Goal: Check status: Check status

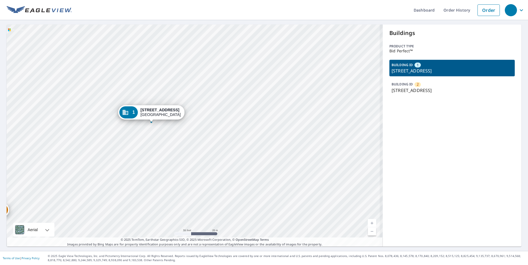
drag, startPoint x: 214, startPoint y: 118, endPoint x: 219, endPoint y: 114, distance: 6.6
click at [217, 114] on div "2 7136 Swallow Run Winter Park, FL 32792 1 3120 Queens Way Winter Park, FL 32792" at bounding box center [195, 136] width 376 height 222
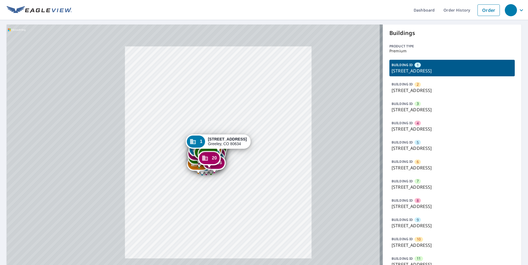
drag, startPoint x: 208, startPoint y: 184, endPoint x: 218, endPoint y: 134, distance: 50.7
click at [216, 135] on div "1 3950 W 12th St Greeley, CO 80634" at bounding box center [218, 142] width 65 height 14
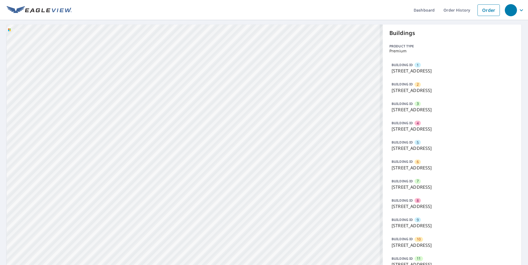
drag, startPoint x: 219, startPoint y: 39, endPoint x: 228, endPoint y: 28, distance: 14.3
click at [228, 28] on div "2 3950 W 12th St Greeley, CO 80634 3 3950 W 12th St Greeley, CO 80634 4 3950 W …" at bounding box center [195, 237] width 376 height 425
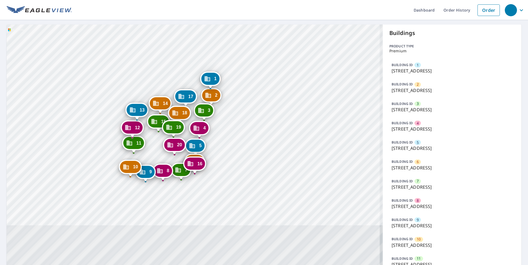
drag, startPoint x: 206, startPoint y: 140, endPoint x: 242, endPoint y: 112, distance: 45.4
click at [243, 6] on div "Dashboard Order History Order 2 3950 W 12th St Greeley, CO 80634 3 3950 W 12th …" at bounding box center [264, 132] width 528 height 265
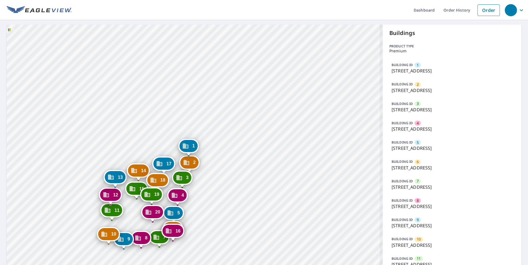
drag, startPoint x: 191, startPoint y: 142, endPoint x: 244, endPoint y: 86, distance: 76.9
click at [223, 99] on div "2 3950 W 12th St Greeley, CO 80634 3 3950 W 12th St Greeley, CO 80634 4 3950 W …" at bounding box center [195, 237] width 376 height 425
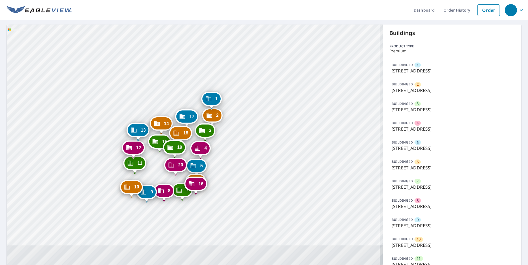
drag, startPoint x: 240, startPoint y: 181, endPoint x: 276, endPoint y: 118, distance: 72.4
click at [275, 118] on div "2 3950 W 12th St Greeley, CO 80634 3 3950 W 12th St Greeley, CO 80634 4 3950 W …" at bounding box center [195, 237] width 376 height 425
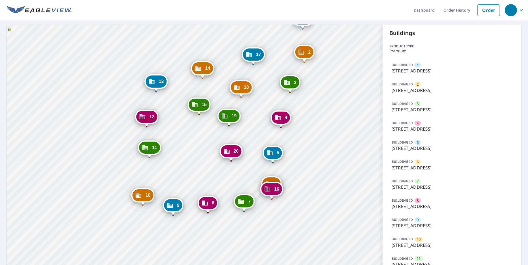
drag, startPoint x: 299, startPoint y: 133, endPoint x: 324, endPoint y: 177, distance: 50.5
click at [324, 177] on div "2 3950 W 12th St Greeley, CO 80634 3 3950 W 12th St Greeley, CO 80634 4 3950 W …" at bounding box center [195, 237] width 376 height 425
drag, startPoint x: 309, startPoint y: 138, endPoint x: 305, endPoint y: 146, distance: 8.9
click at [305, 146] on div "2 3950 W 12th St Greeley, CO 80634 3 3950 W 12th St Greeley, CO 80634 4 3950 W …" at bounding box center [195, 237] width 376 height 425
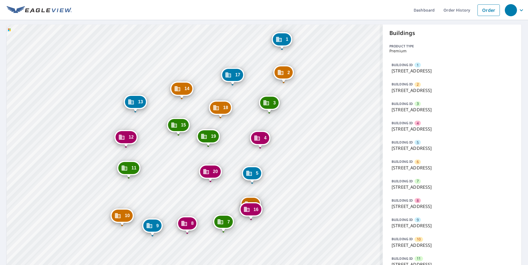
drag, startPoint x: 308, startPoint y: 135, endPoint x: 292, endPoint y: 147, distance: 20.5
click at [292, 147] on div "2 3950 W 12th St Greeley, CO 80634 3 3950 W 12th St Greeley, CO 80634 4 3950 W …" at bounding box center [195, 237] width 376 height 425
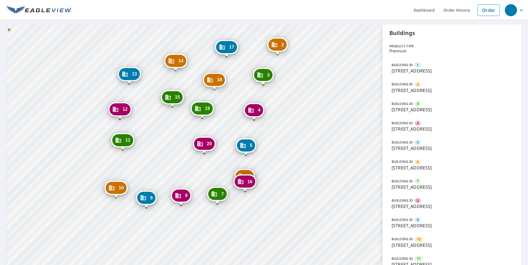
drag, startPoint x: 297, startPoint y: 154, endPoint x: 291, endPoint y: 125, distance: 29.3
click at [291, 126] on div "2 3950 W 12th St Greeley, CO 80634 3 3950 W 12th St Greeley, CO 80634 4 3950 W …" at bounding box center [195, 237] width 376 height 425
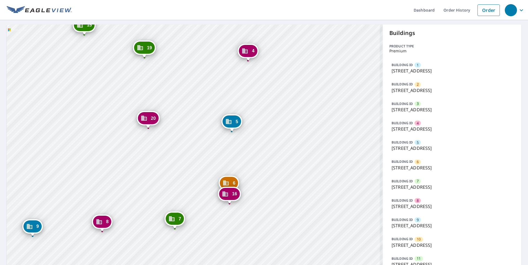
drag, startPoint x: 261, startPoint y: 184, endPoint x: 274, endPoint y: 143, distance: 43.0
click at [277, 136] on div "2 3950 W 12th St Greeley, CO 80634 3 3950 W 12th St Greeley, CO 80634 4 3950 W …" at bounding box center [195, 237] width 376 height 425
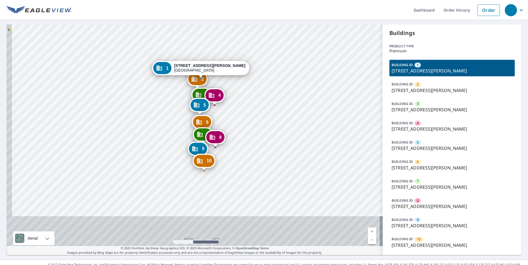
drag, startPoint x: 222, startPoint y: 182, endPoint x: 231, endPoint y: 169, distance: 15.7
click at [230, 132] on div "2 1239 N Benoist Farms Rd West Palm Beach, FL 33411 3 1227 N Benoist Farms Rd W…" at bounding box center [195, 140] width 376 height 231
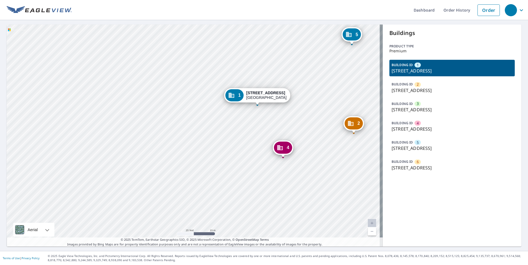
drag, startPoint x: 217, startPoint y: 124, endPoint x: 193, endPoint y: 125, distance: 23.8
click at [206, 123] on div "2 [STREET_ADDRESS] 3 [STREET_ADDRESS] 4 [STREET_ADDRESS] 5 [STREET_ADDRESS] 6 […" at bounding box center [195, 136] width 376 height 222
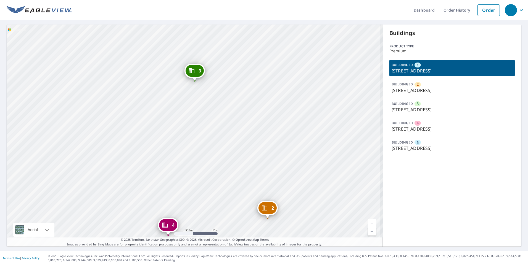
drag, startPoint x: 186, startPoint y: 97, endPoint x: 199, endPoint y: 132, distance: 37.8
click at [209, 113] on div "2 258 Victoria Dr Bridgewater, NJ 08807 3 382 Victoria Dr Bridgewater, NJ 08807…" at bounding box center [195, 136] width 376 height 222
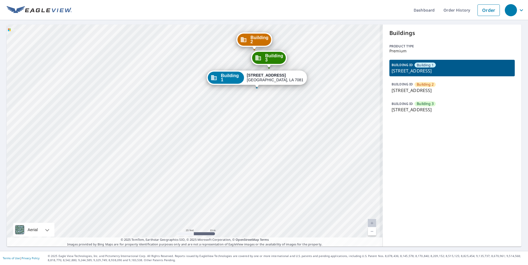
drag, startPoint x: 276, startPoint y: 142, endPoint x: 208, endPoint y: 145, distance: 68.8
click at [208, 145] on div "Building [GEOGRAPHIC_DATA][STREET_ADDRESS] [GEOGRAPHIC_DATA][STREET_ADDRESS] [G…" at bounding box center [195, 136] width 376 height 222
drag, startPoint x: 274, startPoint y: 118, endPoint x: 271, endPoint y: 125, distance: 7.7
click at [272, 137] on div "Building [GEOGRAPHIC_DATA][STREET_ADDRESS] [GEOGRAPHIC_DATA][STREET_ADDRESS] [G…" at bounding box center [195, 136] width 376 height 222
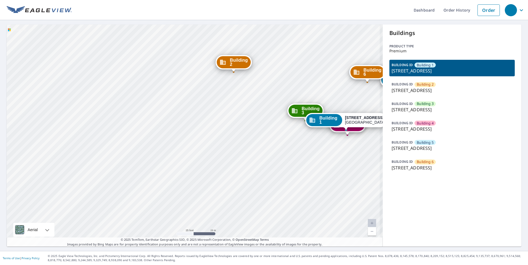
drag, startPoint x: 266, startPoint y: 148, endPoint x: 188, endPoint y: 128, distance: 80.4
click at [188, 128] on div "Building 2 4800 West Lovers Lane Dallas, TX 75209 Building 3 4800 West Lovers L…" at bounding box center [195, 136] width 376 height 222
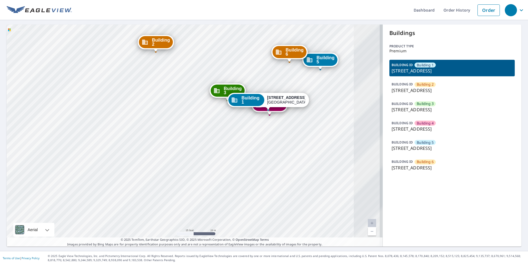
click at [224, 135] on div "Building 2 4800 West Lovers Lane Dallas, TX 75209 Building 3 4800 West Lovers L…" at bounding box center [195, 136] width 376 height 222
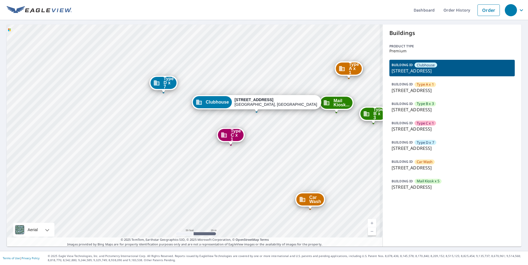
drag, startPoint x: 121, startPoint y: 125, endPoint x: 228, endPoint y: 118, distance: 107.8
click at [195, 118] on div "Type A x 1 278 Arbor Commons Cir Memphis, TN 38120 Type B x 3 270 Arbor Commons…" at bounding box center [195, 136] width 376 height 222
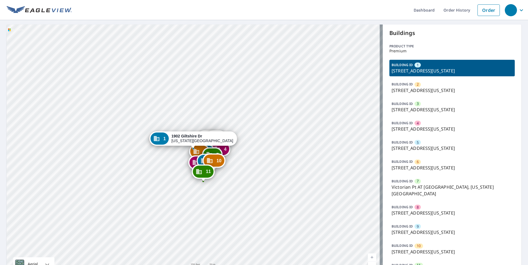
drag, startPoint x: 402, startPoint y: 127, endPoint x: 370, endPoint y: 137, distance: 33.4
click at [402, 127] on p "[STREET_ADDRESS][US_STATE]" at bounding box center [451, 129] width 121 height 7
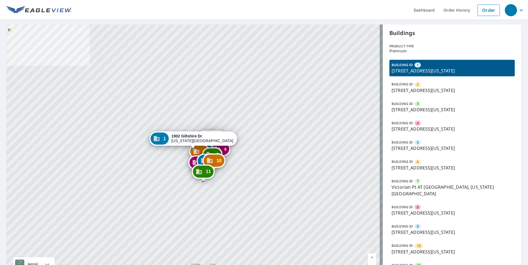
click at [425, 128] on p "1957 Giltshire Dr, Colorado Springs, CO, 80905" at bounding box center [451, 129] width 121 height 7
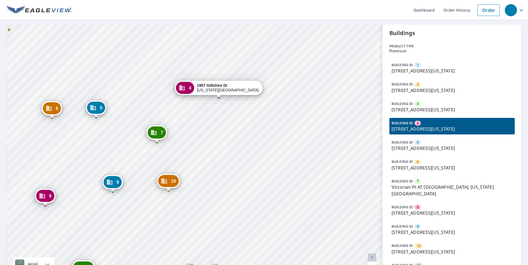
drag, startPoint x: 198, startPoint y: 135, endPoint x: 243, endPoint y: 175, distance: 60.0
click at [233, 184] on div "1 1902 Giltshire Dr Colorado Springs, CO 80905 2 1920 Giltshire Dr Colorado Spr…" at bounding box center [195, 153] width 376 height 257
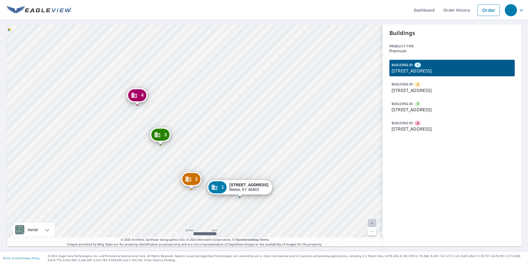
drag, startPoint x: 216, startPoint y: 116, endPoint x: 212, endPoint y: 76, distance: 39.4
click at [212, 76] on div "2 2750 Battlefield Memorial Hwy Berea, KY 40403 3 2740 Battlefield Memorial Hwy…" at bounding box center [195, 136] width 376 height 222
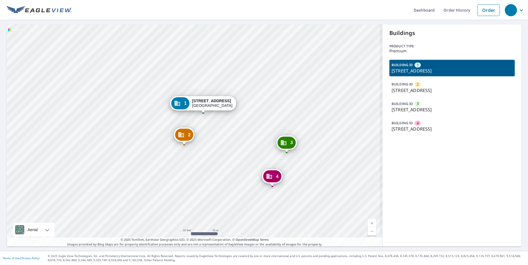
drag, startPoint x: 257, startPoint y: 155, endPoint x: 293, endPoint y: 127, distance: 44.8
click at [261, 109] on div "2 [STREET_ADDRESS] 3 [STREET_ADDRESS][PERSON_NAME] 4 [STREET_ADDRESS] 1 [STREET…" at bounding box center [195, 136] width 376 height 222
